Goal: Task Accomplishment & Management: Manage account settings

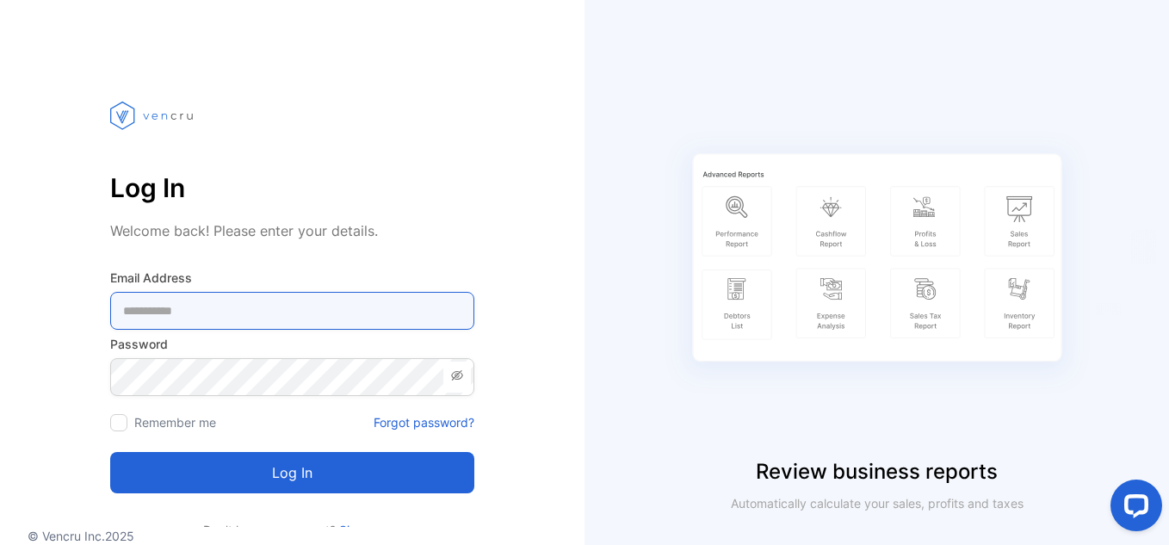
click at [280, 308] on Address-inputemail "email" at bounding box center [292, 311] width 364 height 38
type Address-inputemail "**********"
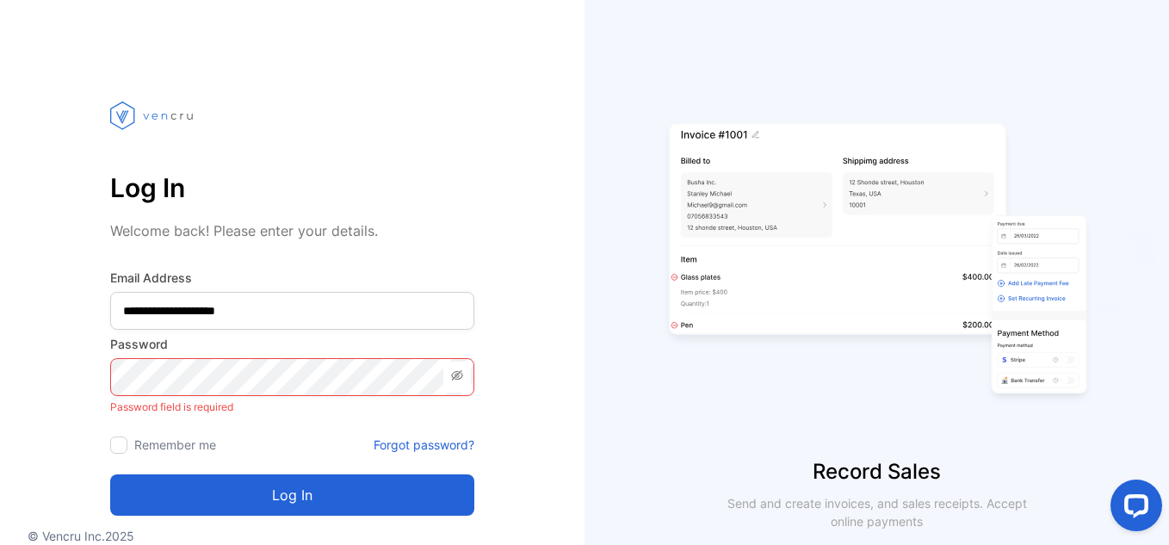
click at [172, 442] on label "Remember me" at bounding box center [175, 444] width 82 height 15
click at [122, 443] on div at bounding box center [118, 445] width 17 height 17
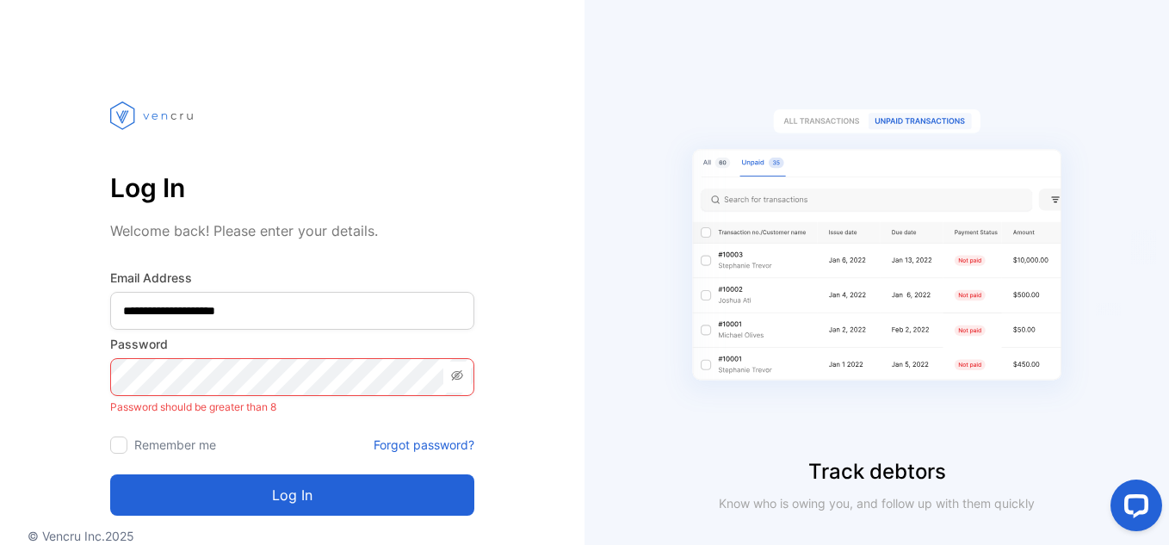
click at [455, 376] on icon at bounding box center [457, 375] width 12 height 10
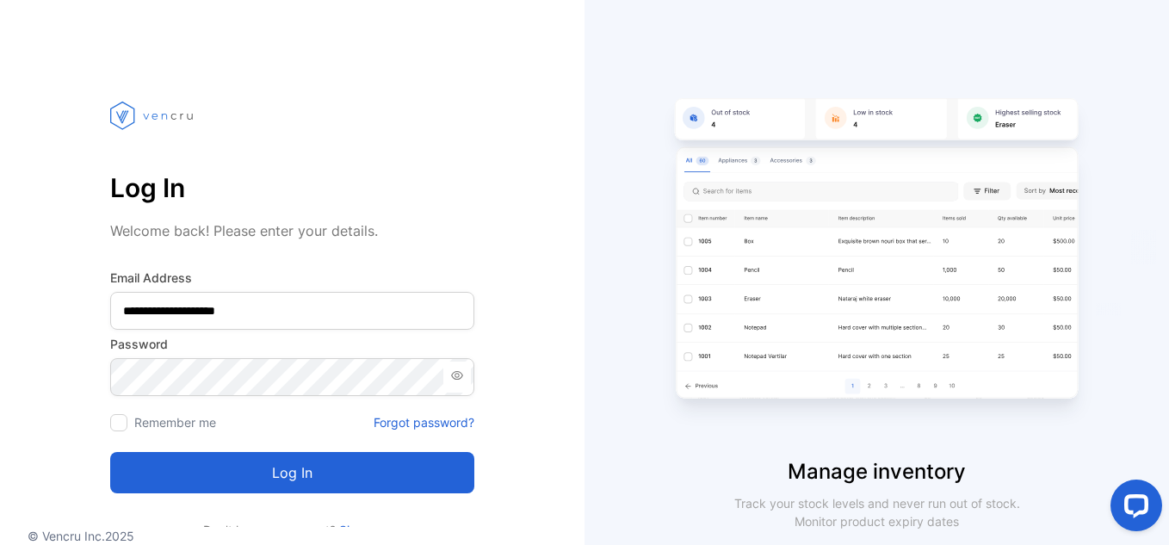
click at [371, 486] on button "Log in" at bounding box center [292, 472] width 364 height 41
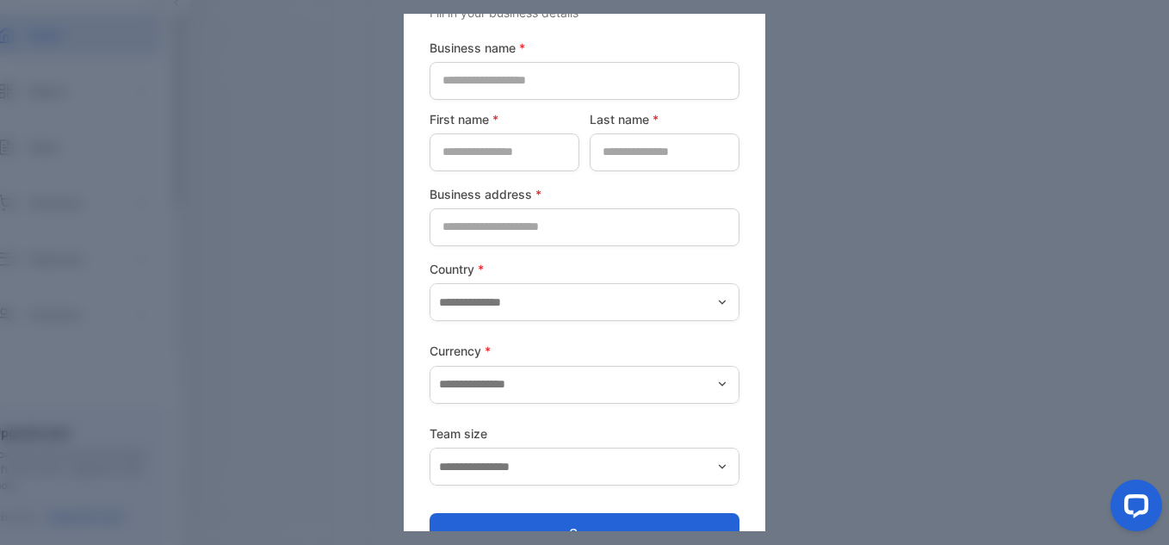
scroll to position [14, 0]
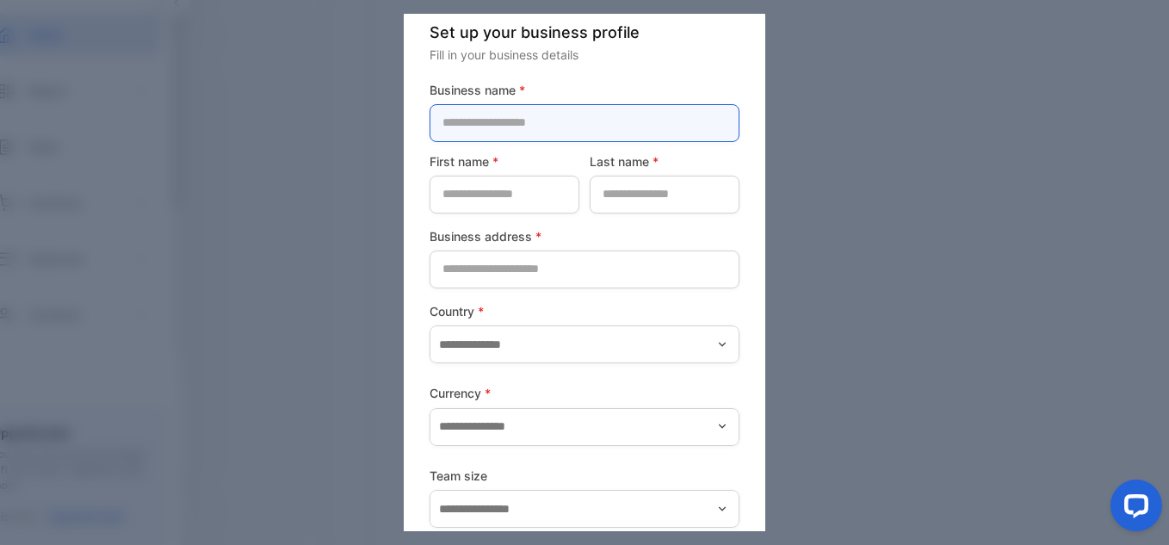
click at [524, 127] on name-inputcompanyname "text" at bounding box center [585, 123] width 310 height 38
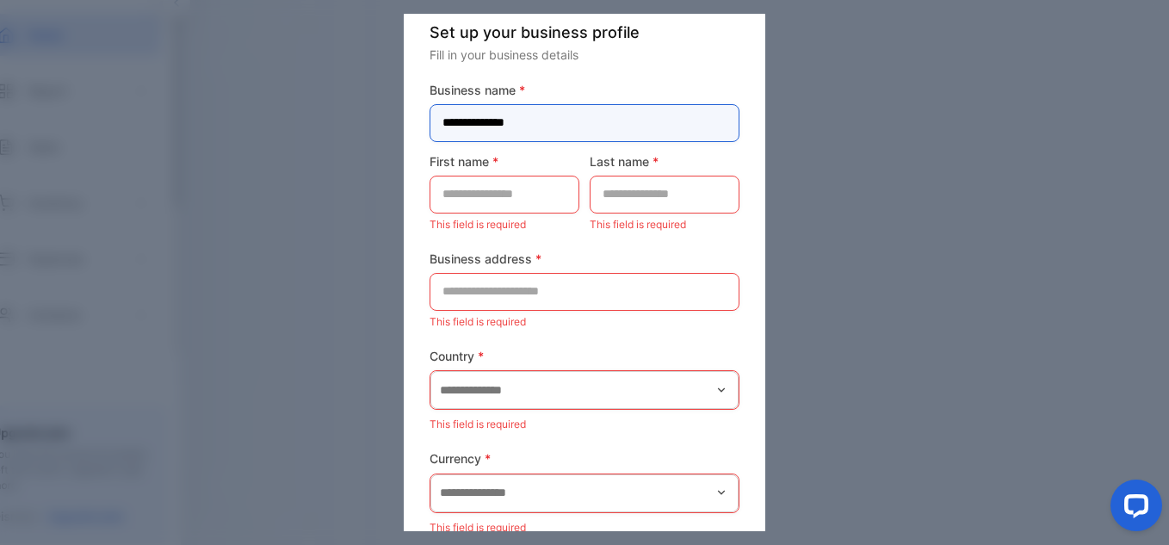
type name-inputcompanyname "**********"
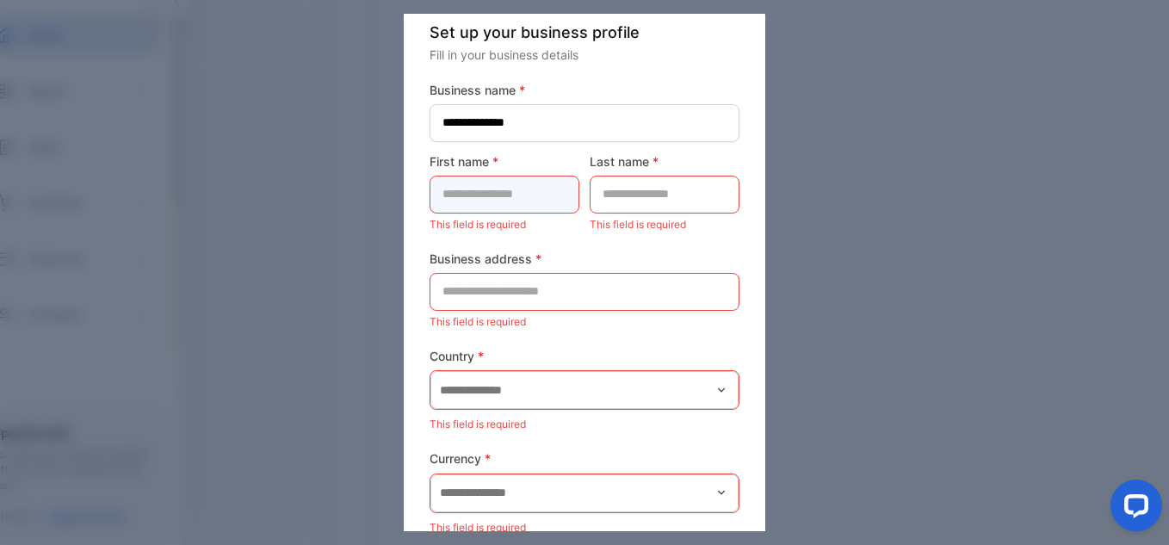
click at [485, 200] on name-inputfirstname "text" at bounding box center [505, 195] width 150 height 38
type name-inputfirstname "*****"
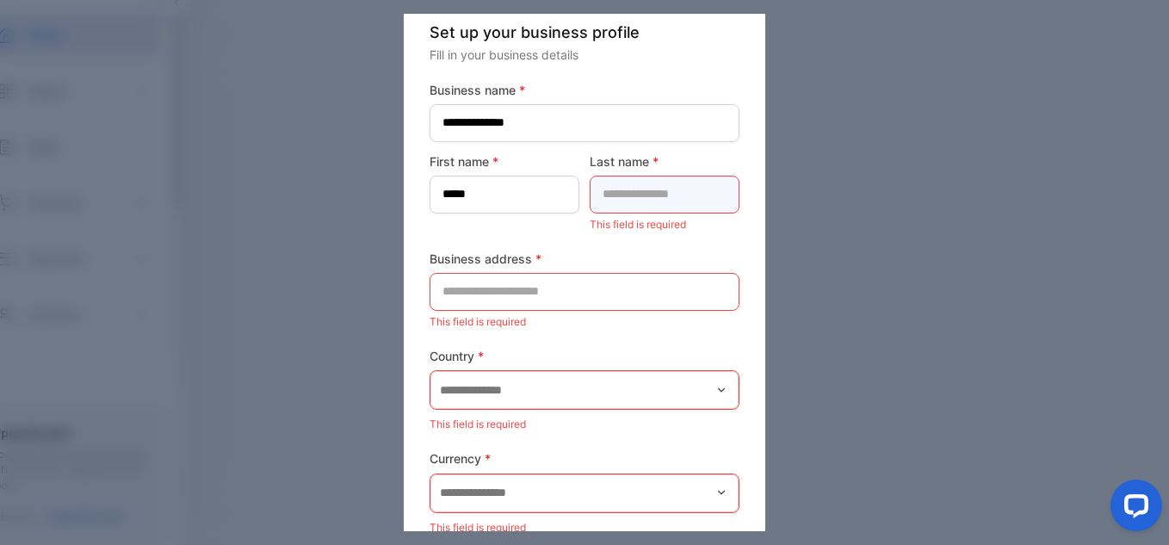
click at [624, 197] on name-inputlastname "text" at bounding box center [665, 195] width 150 height 38
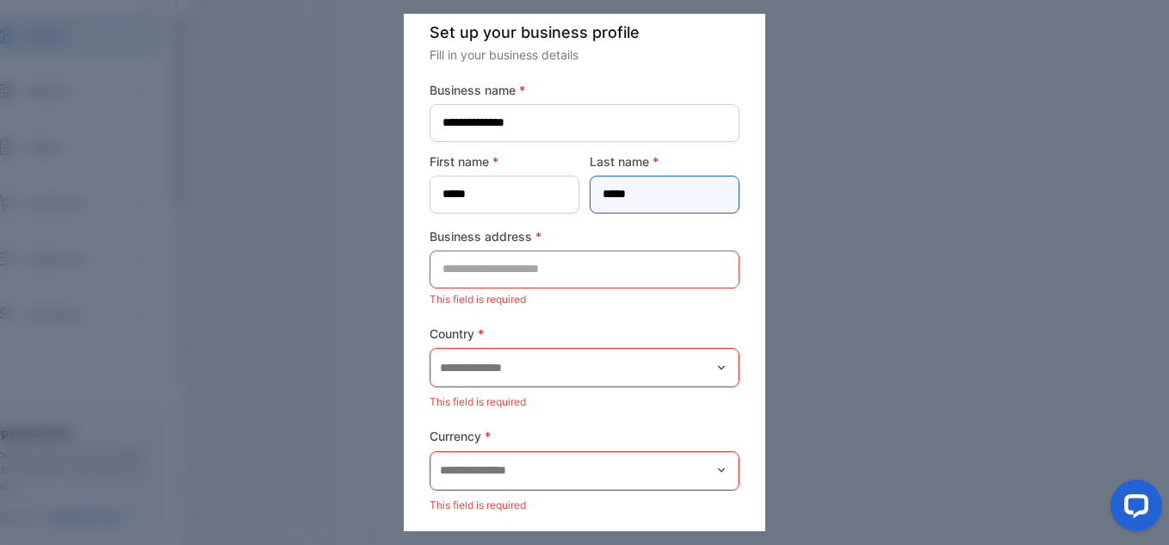
type name-inputlastname "*****"
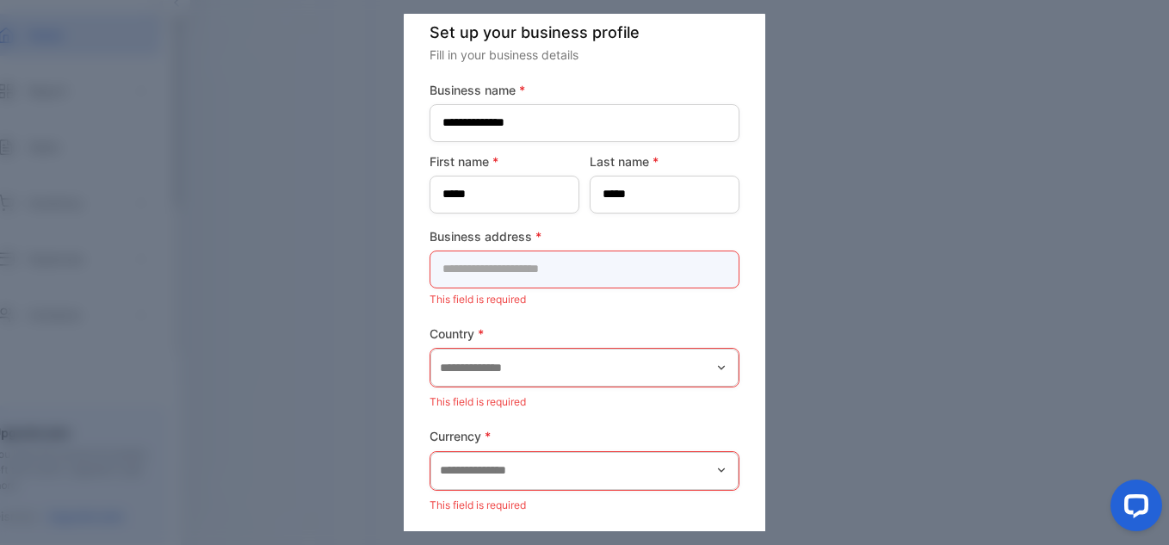
click at [631, 263] on address-inputaddress "text" at bounding box center [585, 270] width 310 height 38
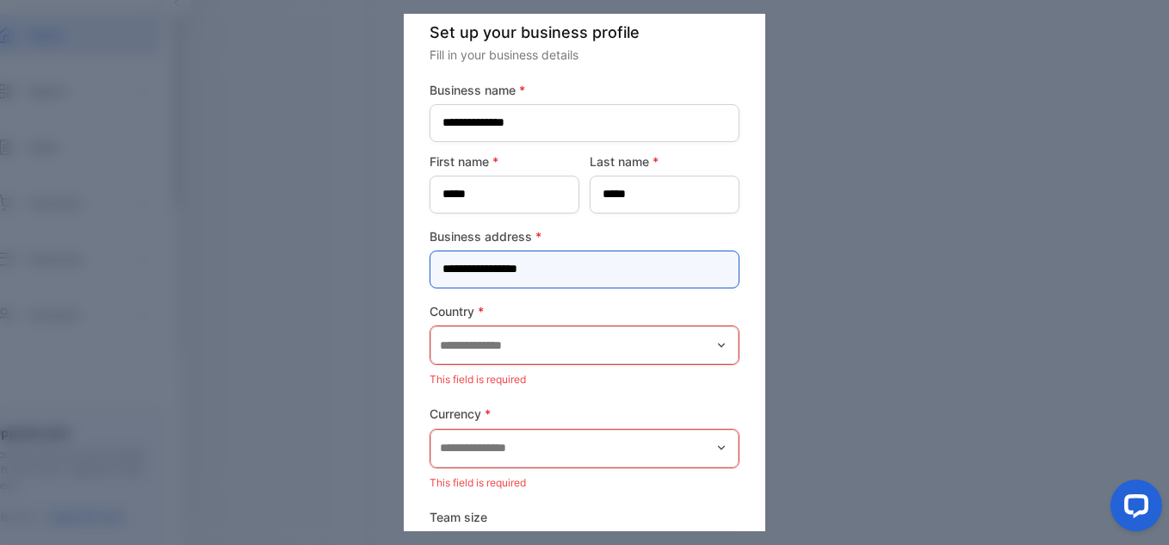
type address-inputaddress "**********"
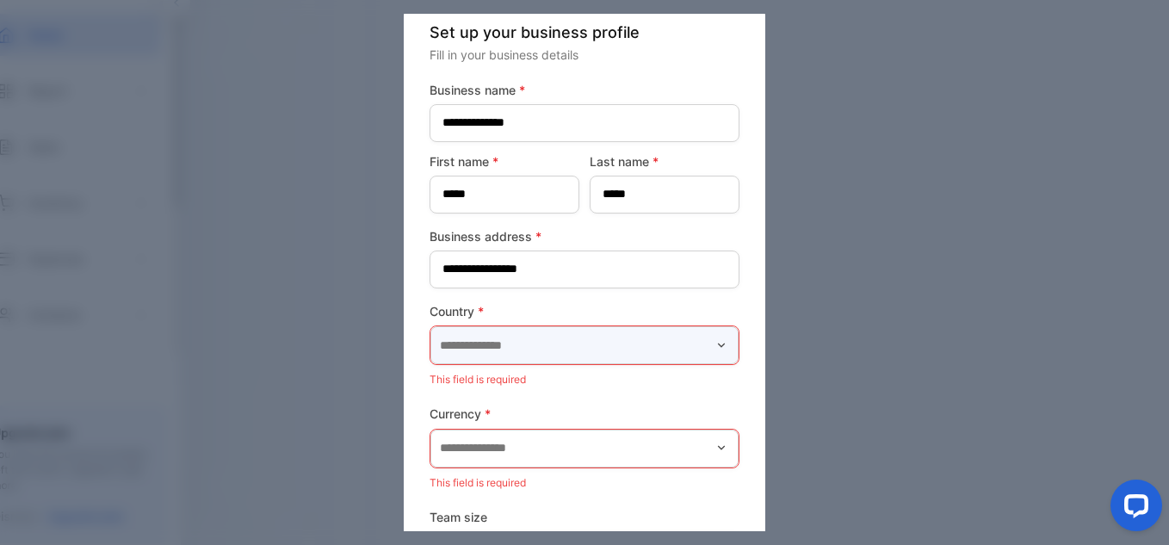
click at [565, 336] on input "text" at bounding box center [584, 345] width 308 height 38
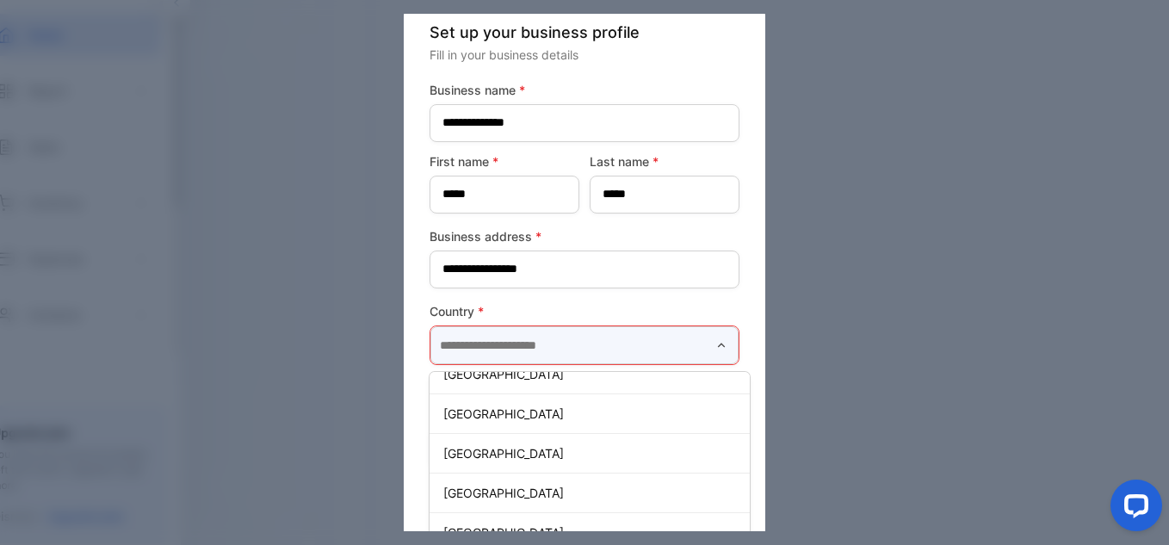
scroll to position [775, 0]
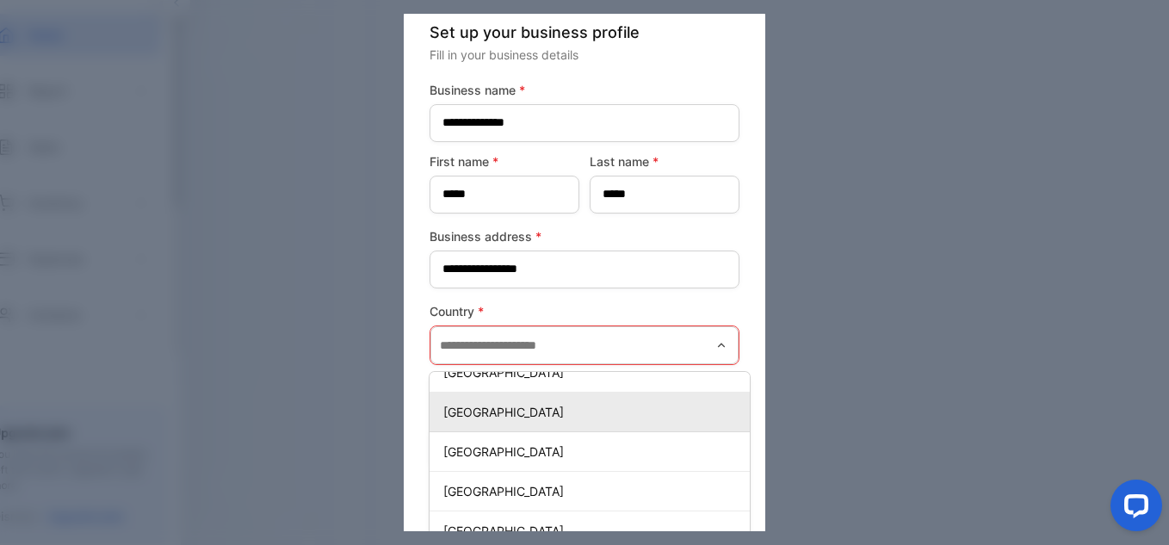
click at [501, 406] on p "[GEOGRAPHIC_DATA]" at bounding box center [593, 412] width 300 height 18
type input "*******"
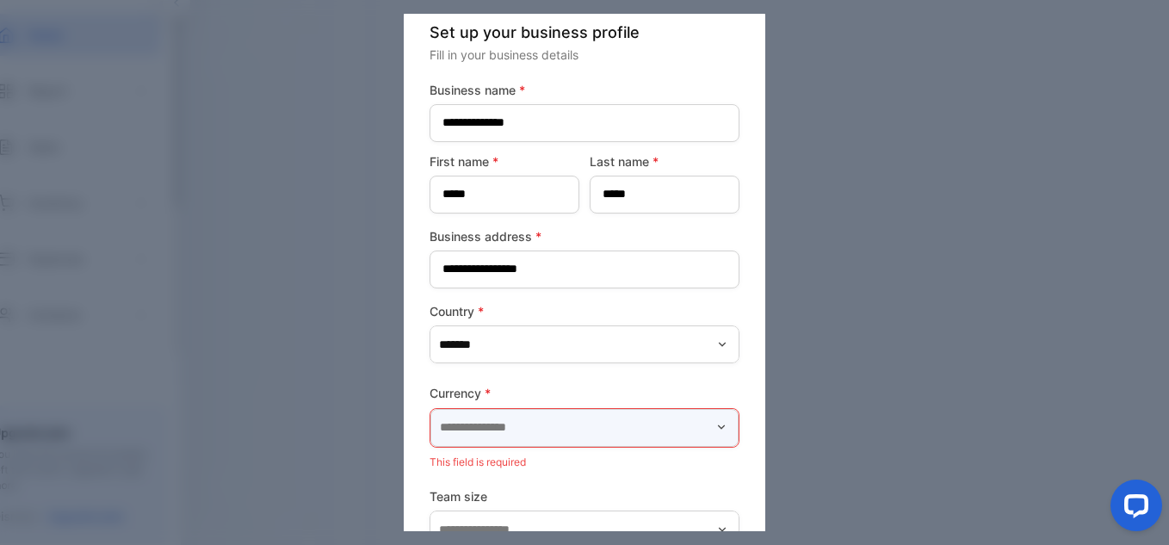
click at [536, 434] on input "text" at bounding box center [584, 428] width 308 height 38
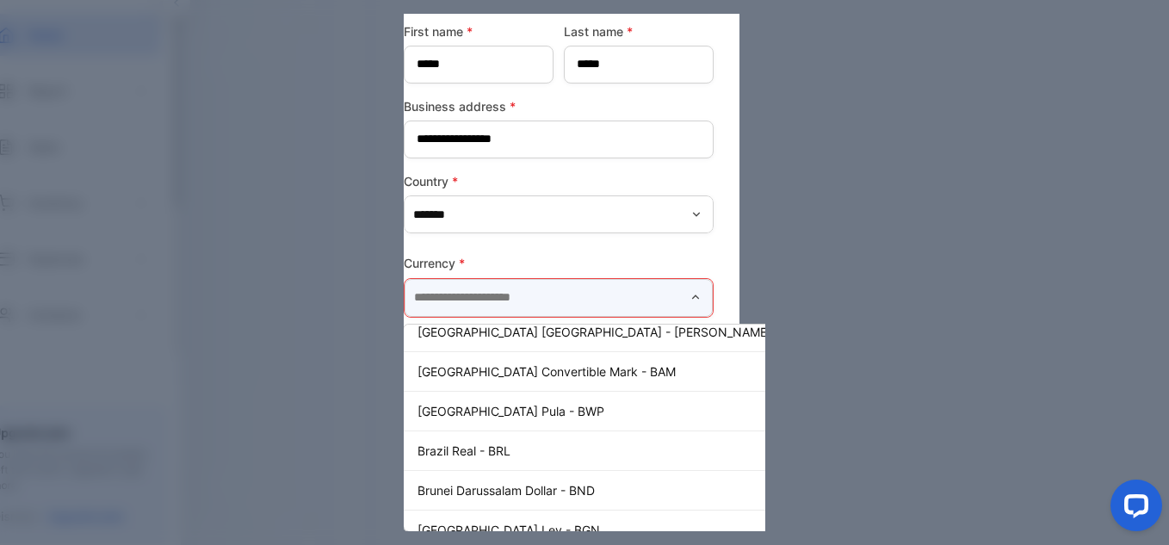
scroll to position [603, 0]
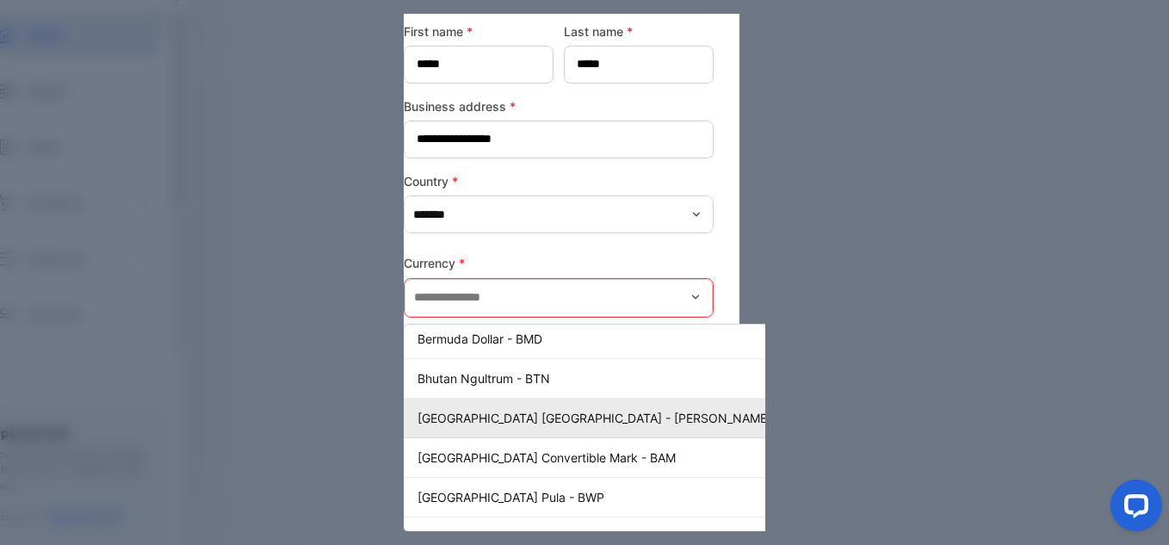
click at [500, 420] on p "[GEOGRAPHIC_DATA] [GEOGRAPHIC_DATA] - [PERSON_NAME]" at bounding box center [625, 418] width 415 height 18
type input "**********"
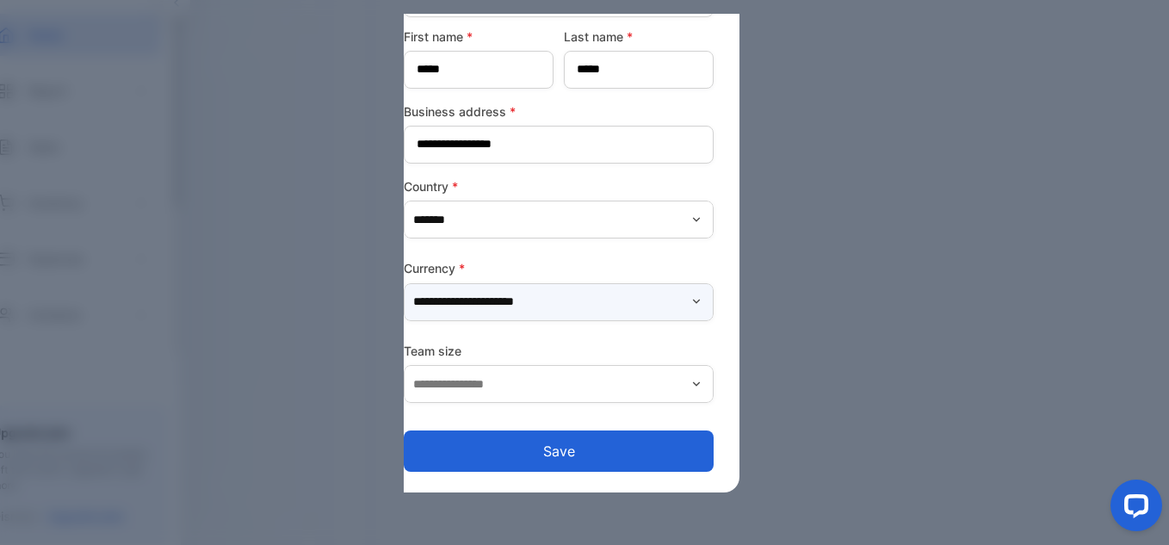
scroll to position [101, 0]
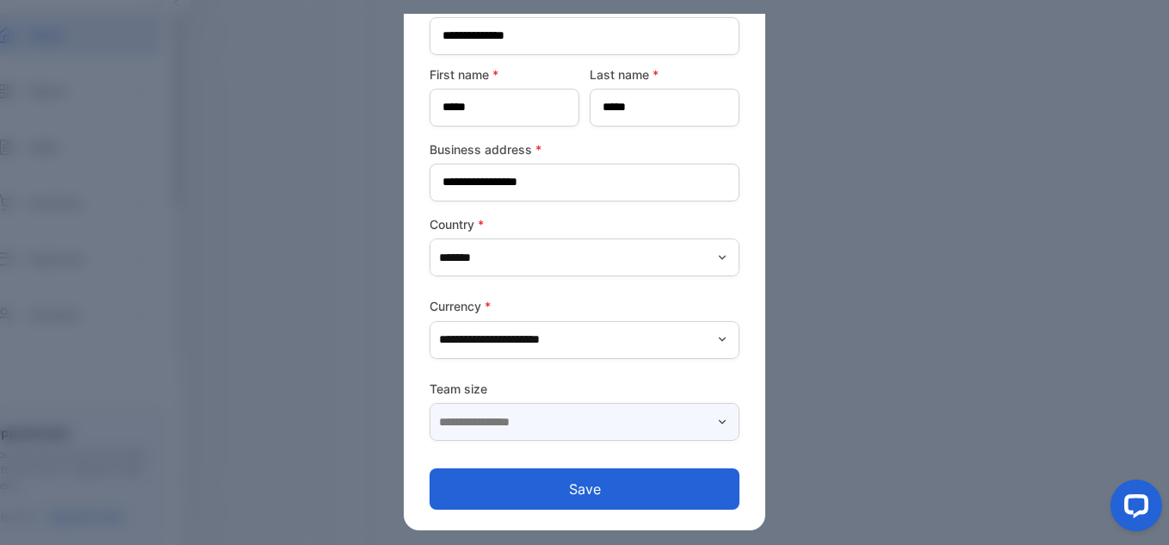
click at [540, 431] on input "text" at bounding box center [585, 422] width 310 height 38
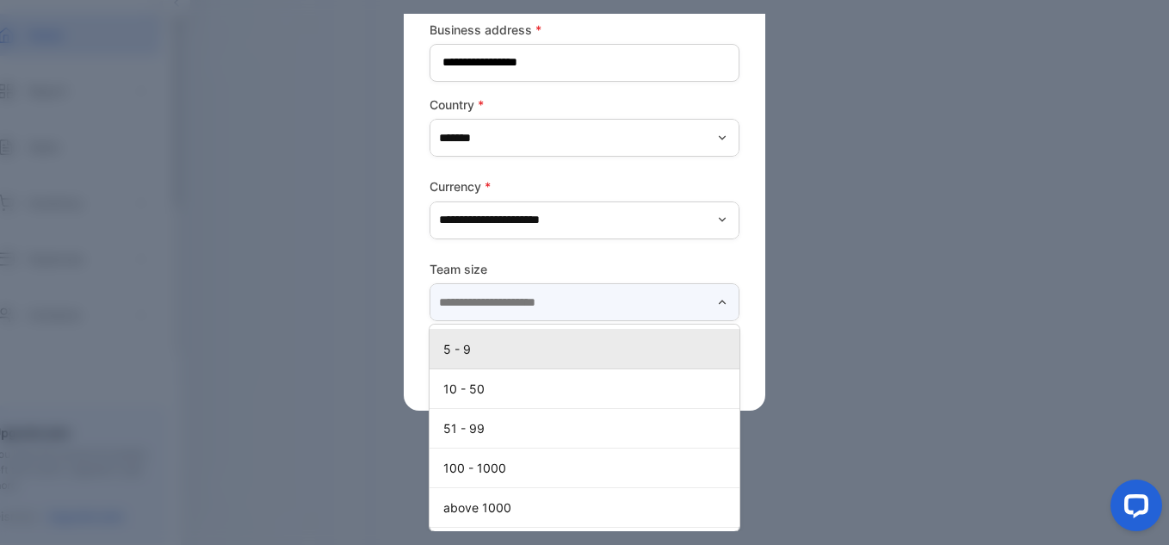
scroll to position [0, 0]
click at [491, 345] on p "2 - 4" at bounding box center [587, 347] width 289 height 18
type input "*****"
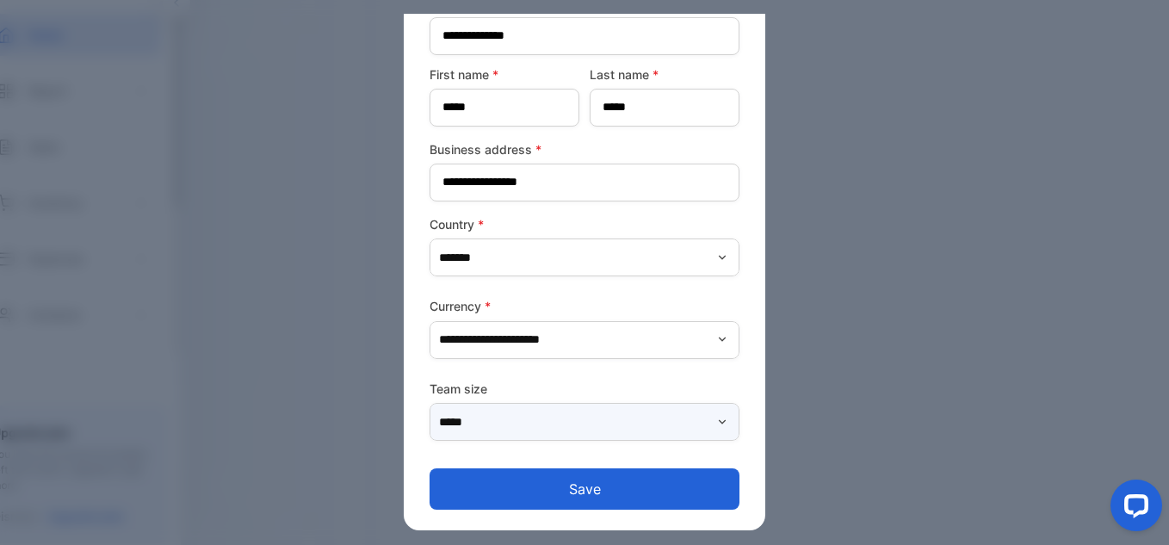
scroll to position [100, 0]
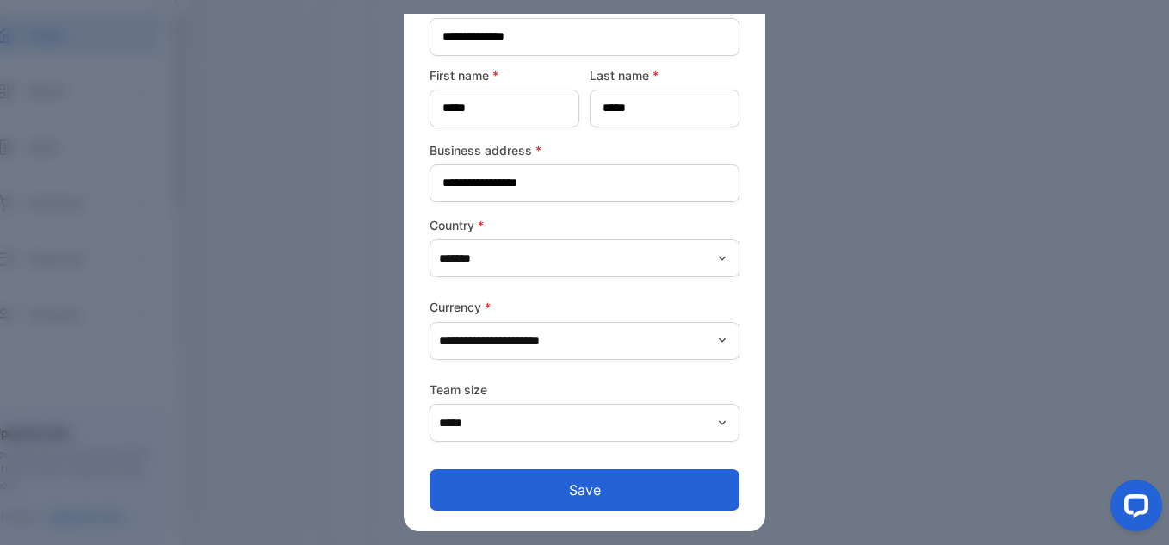
click at [594, 489] on button "Save" at bounding box center [585, 489] width 310 height 41
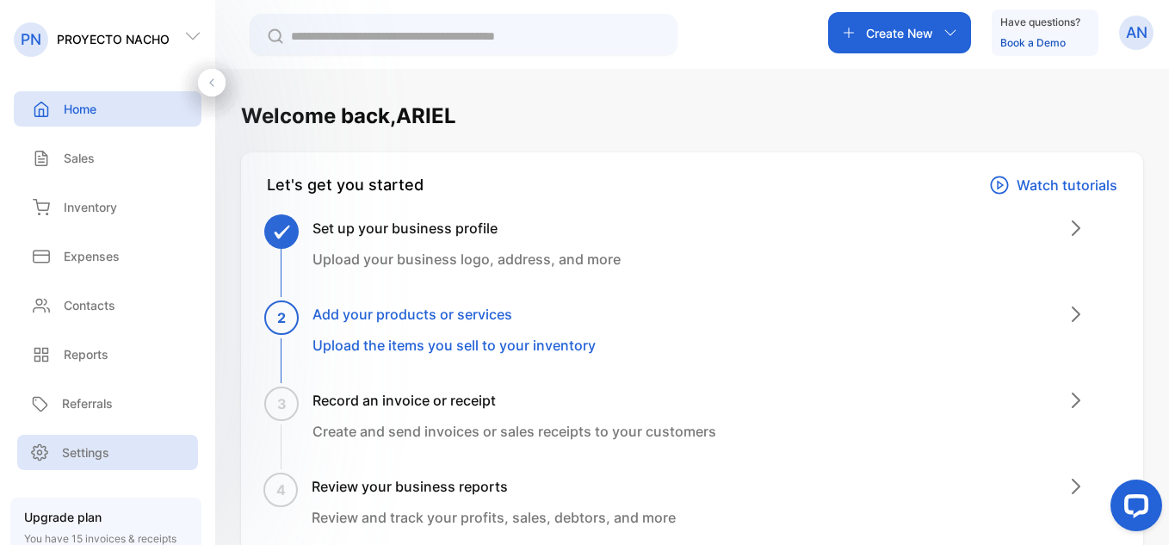
click at [79, 454] on p "Settings" at bounding box center [85, 452] width 47 height 18
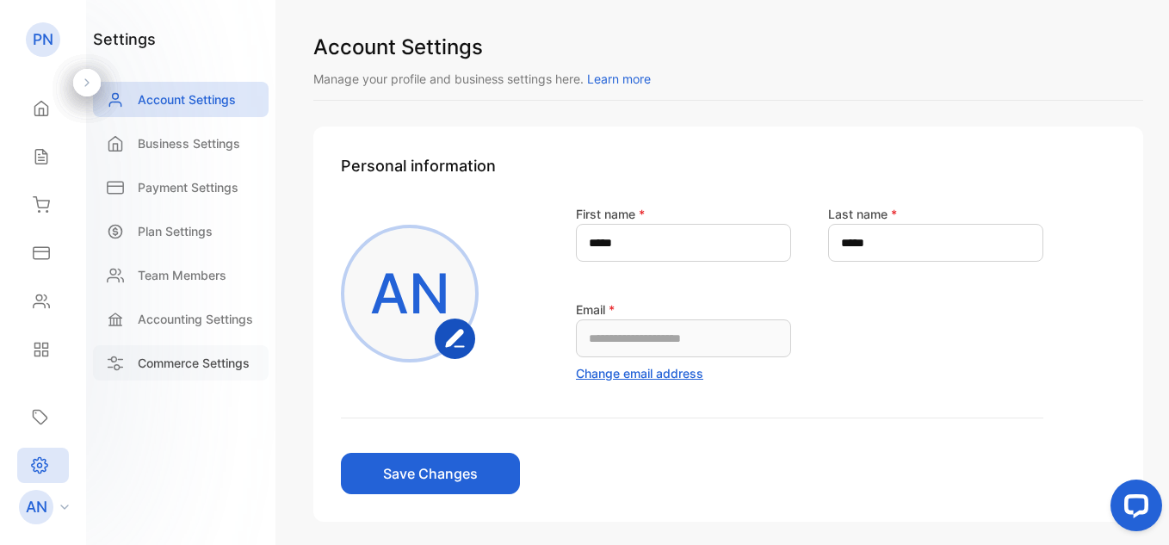
click at [162, 358] on p "Commerce Settings" at bounding box center [194, 363] width 112 height 18
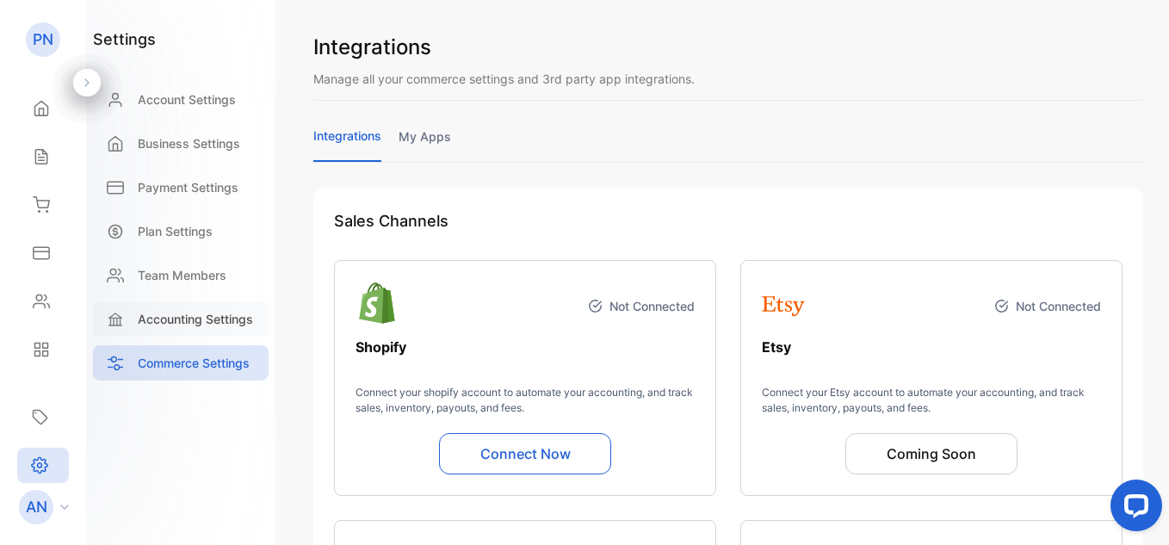
click at [180, 324] on p "Accounting Settings" at bounding box center [195, 319] width 115 height 18
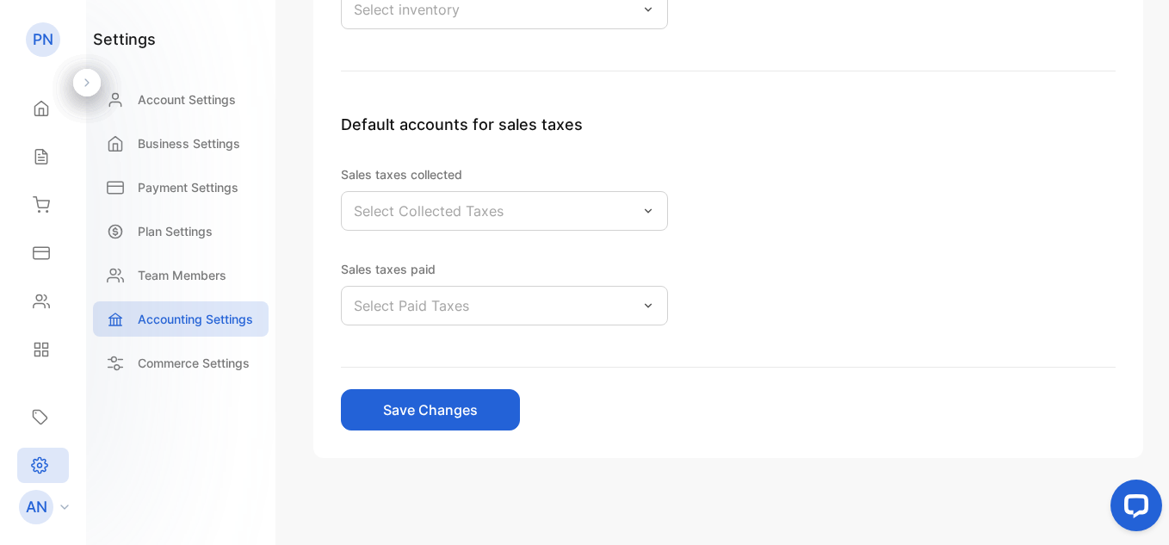
scroll to position [572, 0]
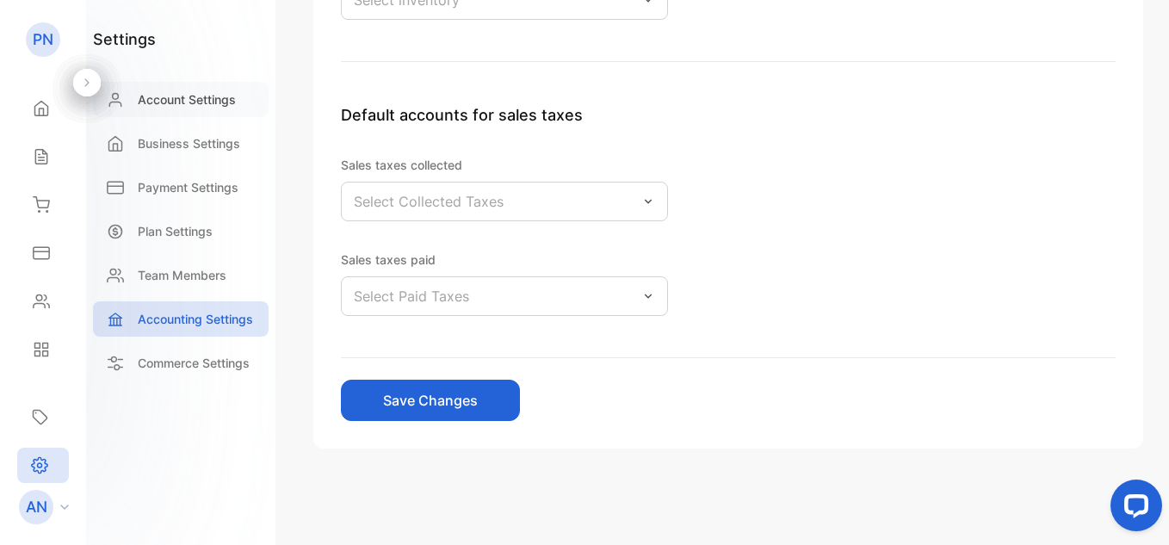
click at [221, 105] on p "Account Settings" at bounding box center [187, 99] width 98 height 18
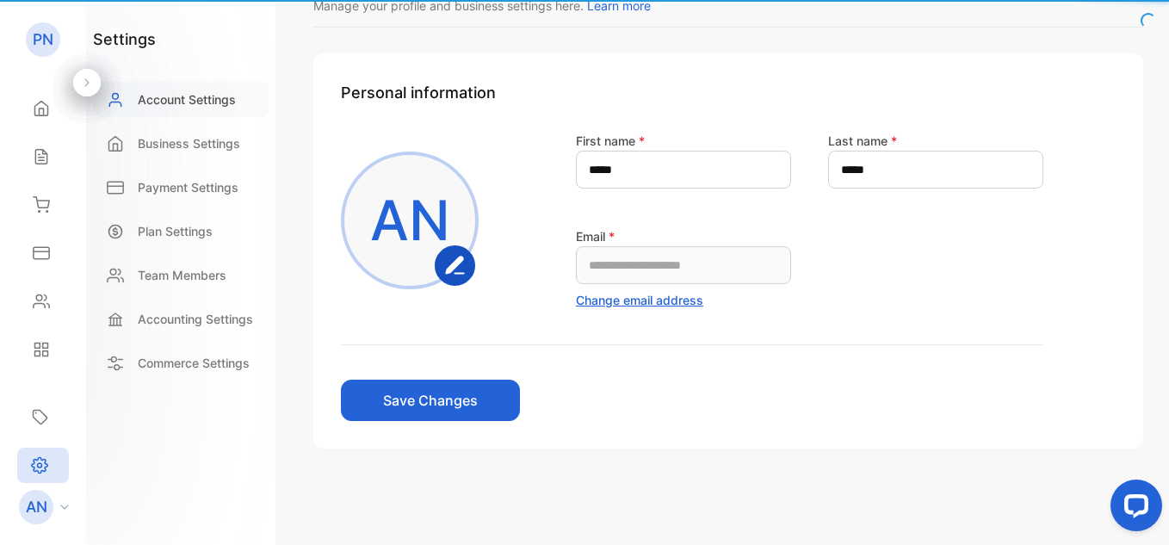
scroll to position [73, 0]
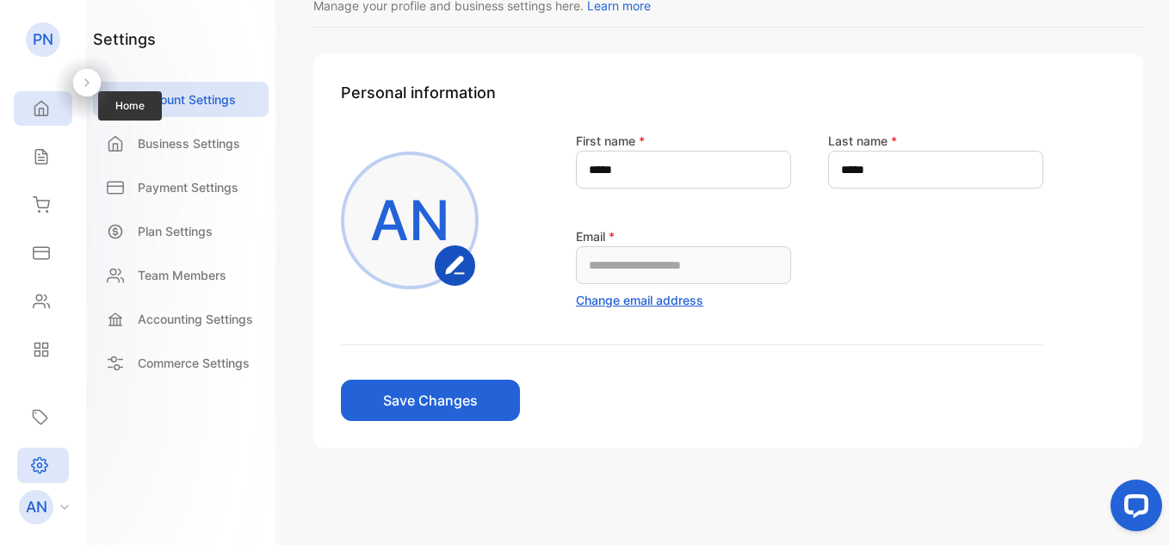
click at [32, 119] on div "Home" at bounding box center [43, 108] width 59 height 34
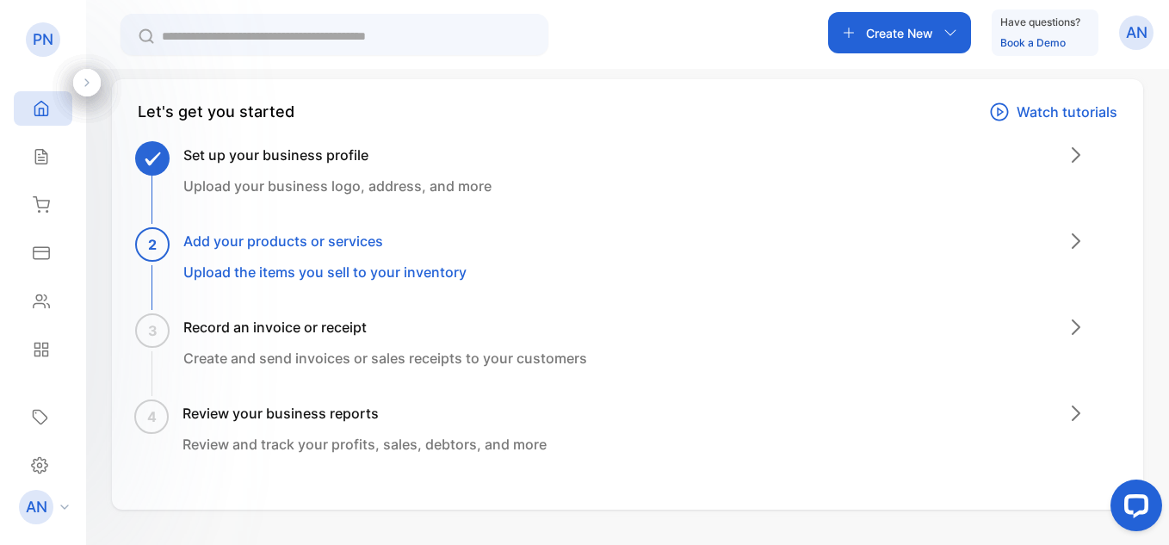
click at [58, 513] on div "AN" at bounding box center [48, 507] width 76 height 34
click at [38, 454] on div "Settings" at bounding box center [43, 465] width 52 height 35
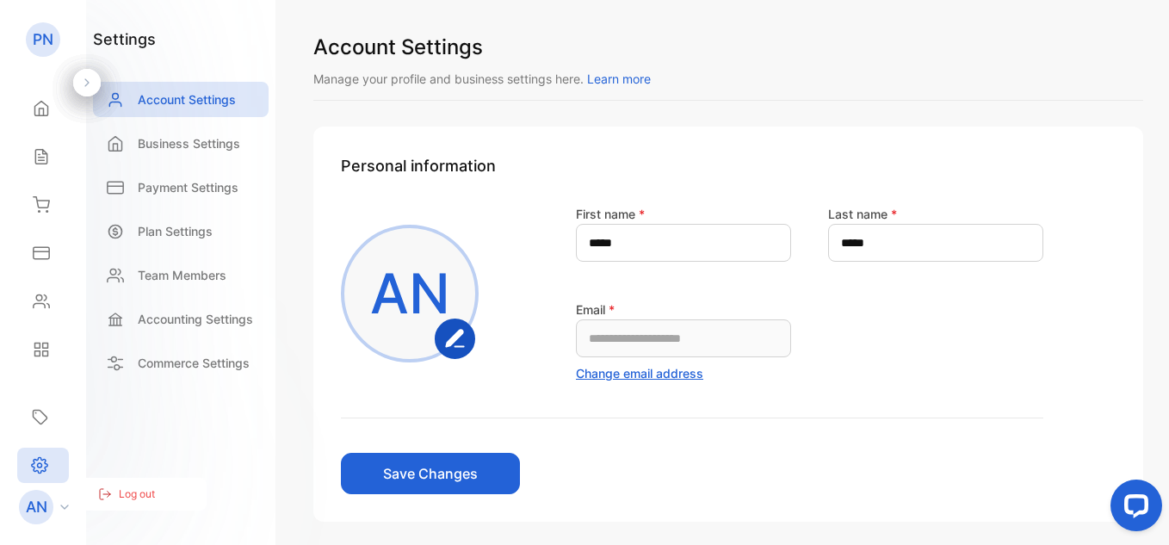
click at [40, 39] on p "PN" at bounding box center [43, 39] width 21 height 22
click at [34, 112] on icon at bounding box center [41, 108] width 17 height 17
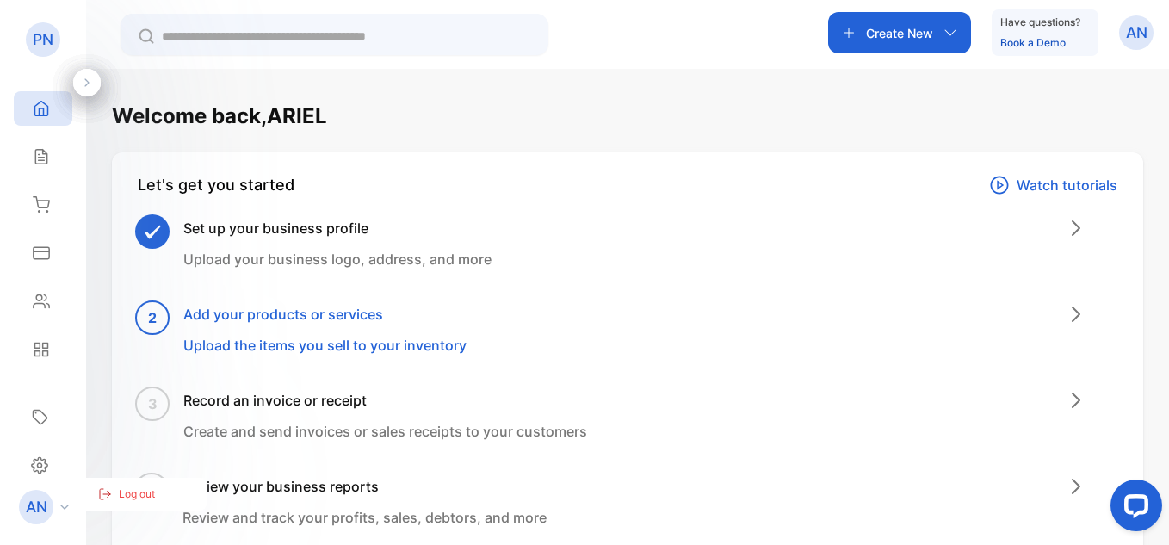
click at [121, 493] on p "Log out" at bounding box center [137, 493] width 36 height 15
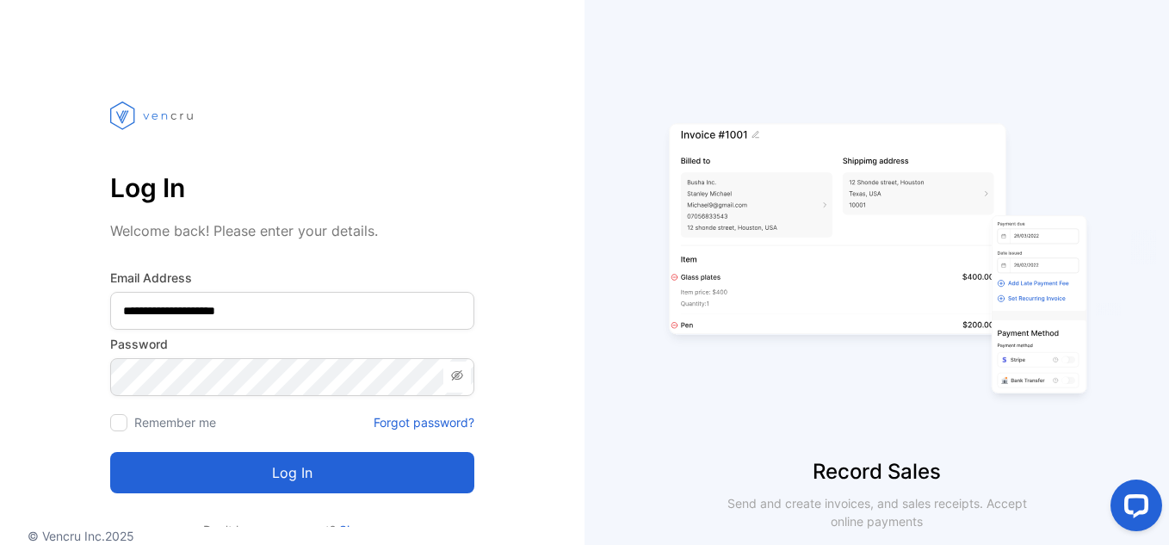
scroll to position [63, 0]
